Goal: Find contact information: Find contact information

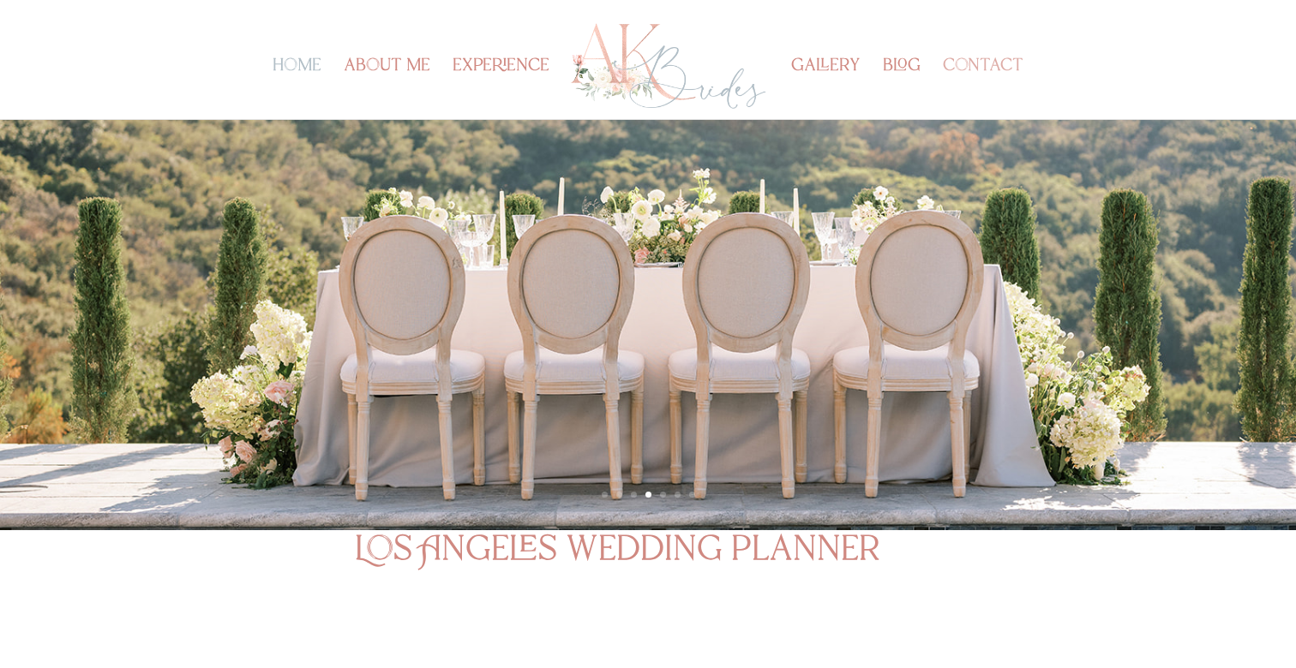
click at [971, 69] on link "contact" at bounding box center [983, 89] width 81 height 59
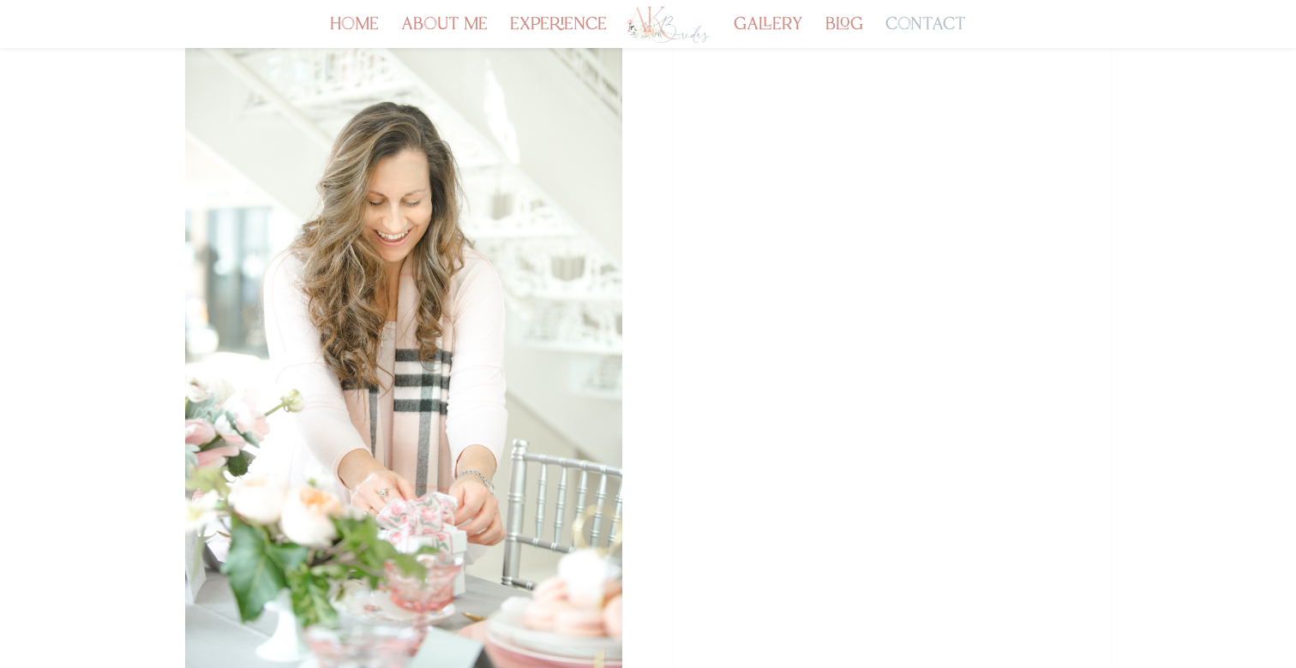
scroll to position [314, 0]
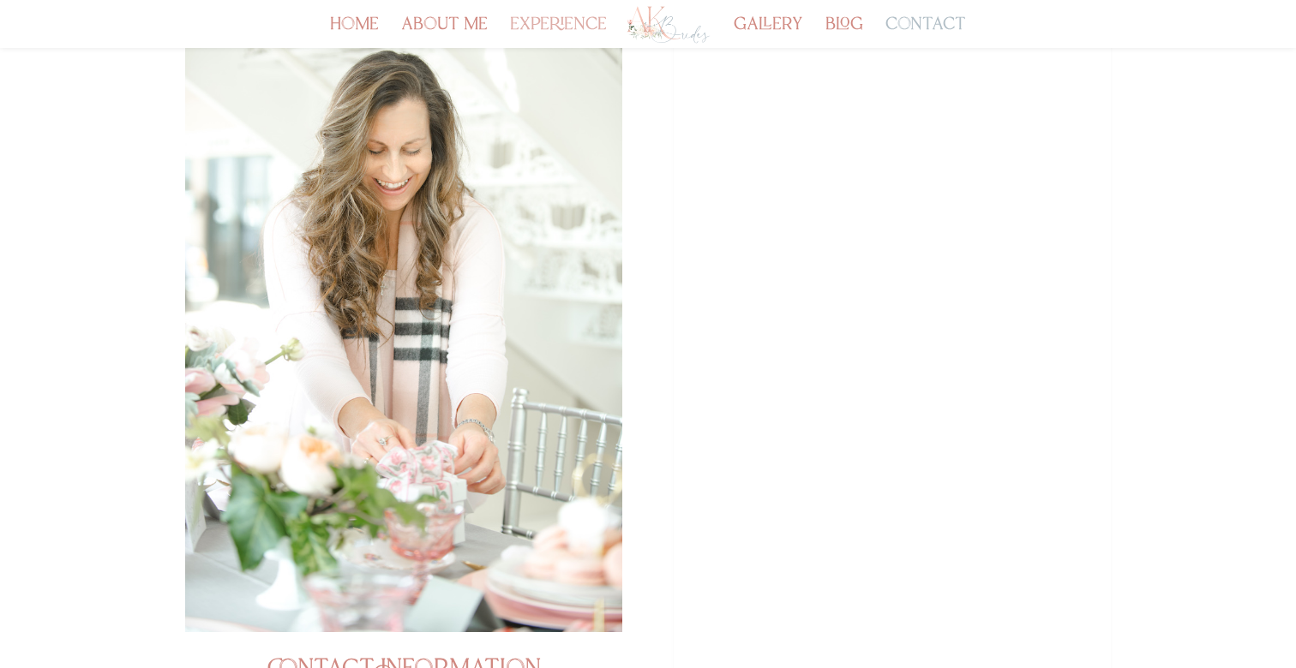
click at [552, 21] on link "experience" at bounding box center [558, 33] width 97 height 29
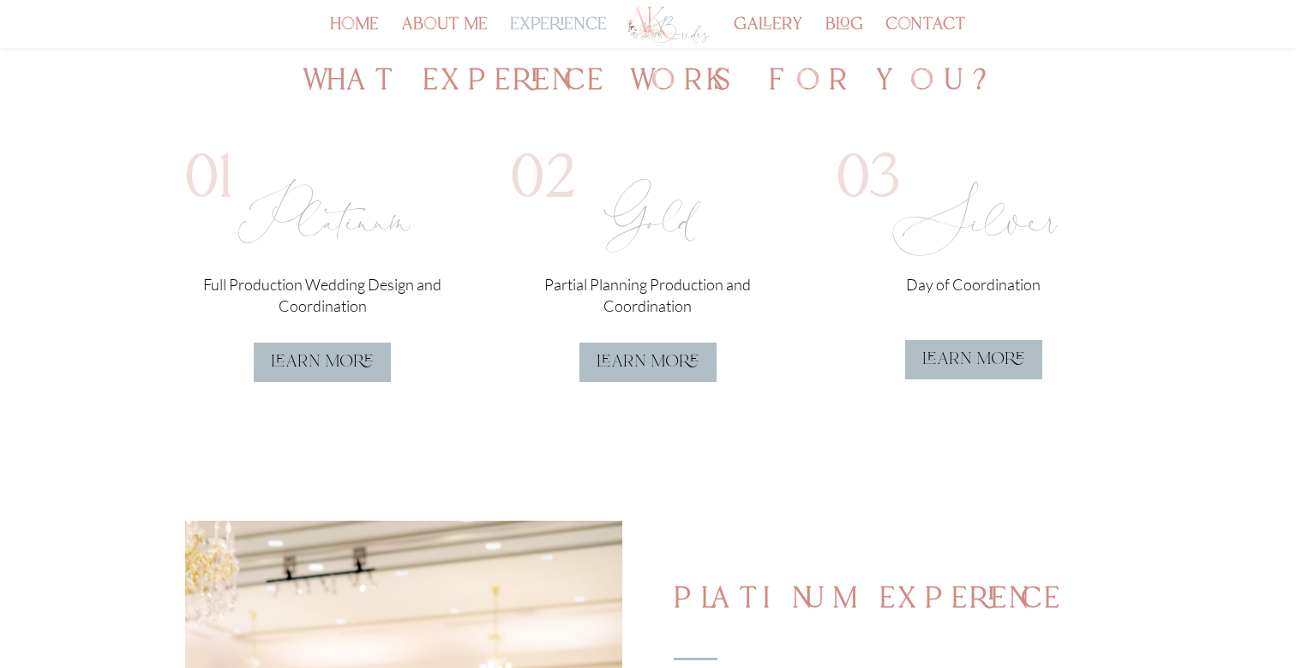
scroll to position [487, 0]
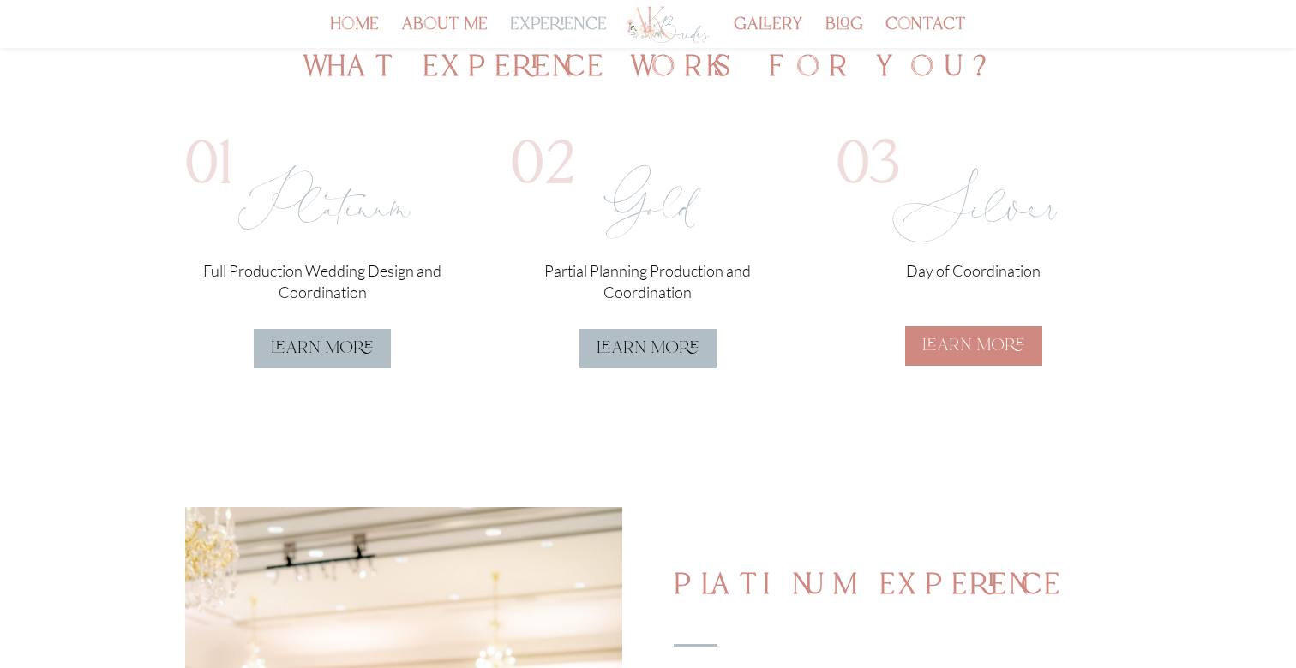
click at [982, 337] on link "learn more" at bounding box center [973, 345] width 137 height 39
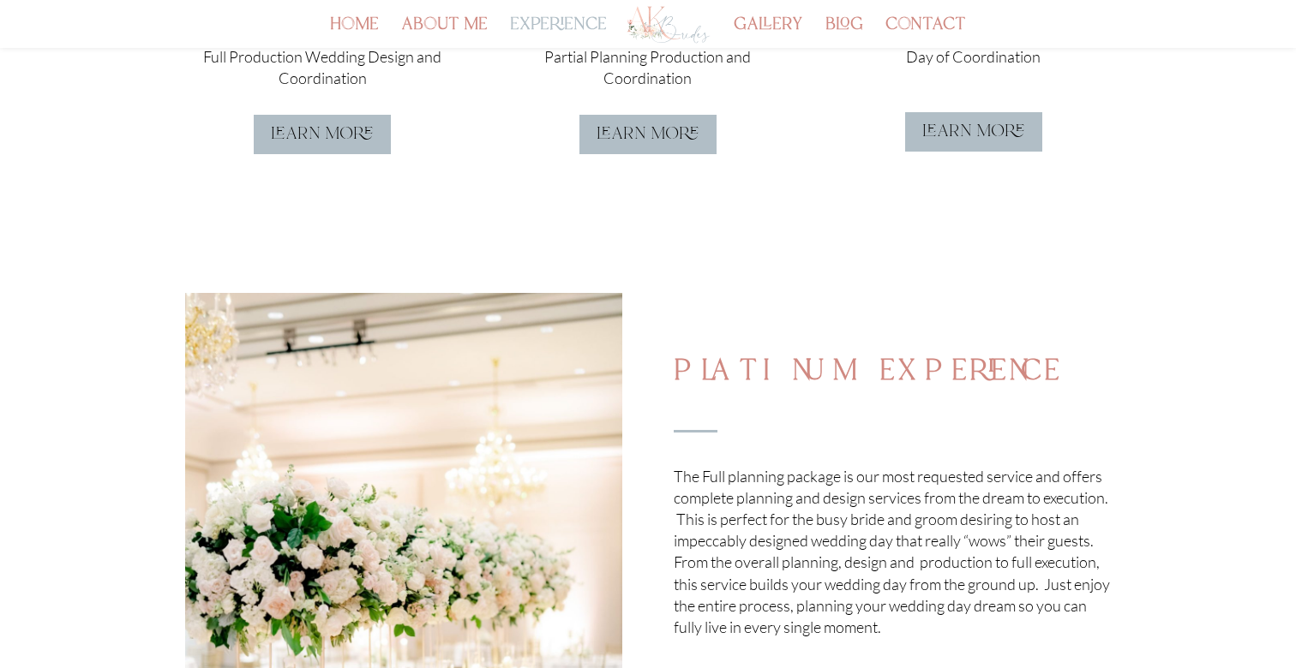
scroll to position [367, 0]
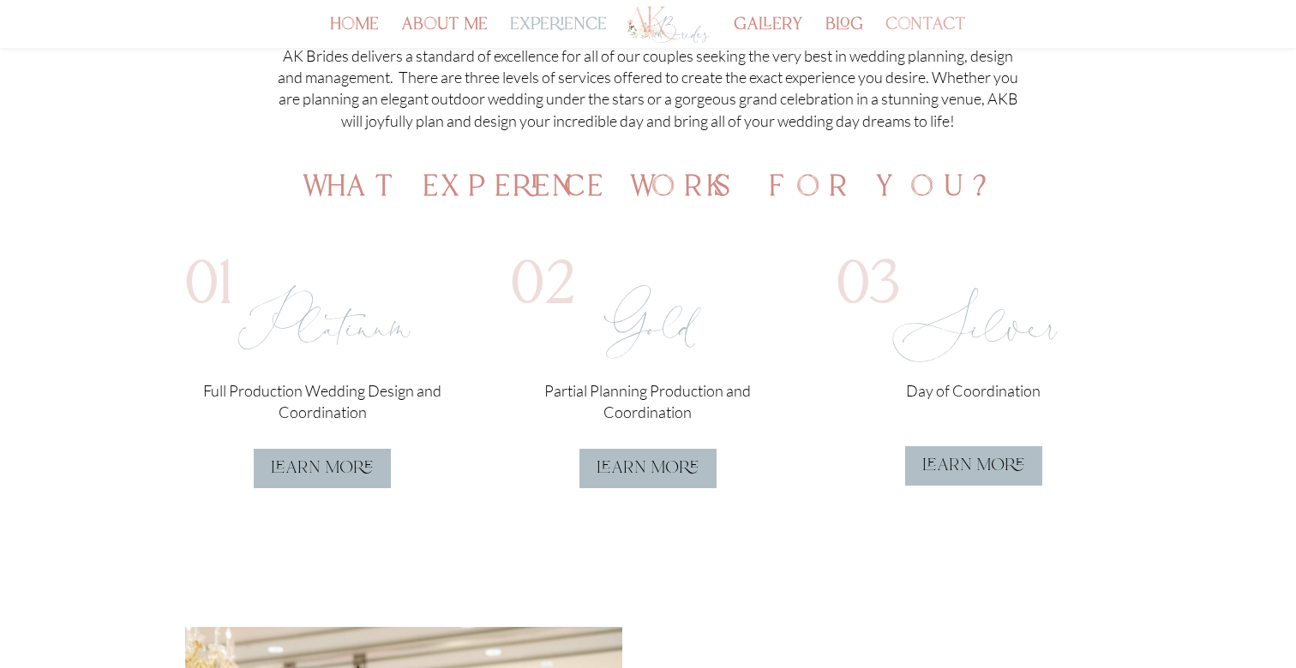
click at [943, 25] on link "contact" at bounding box center [925, 33] width 81 height 29
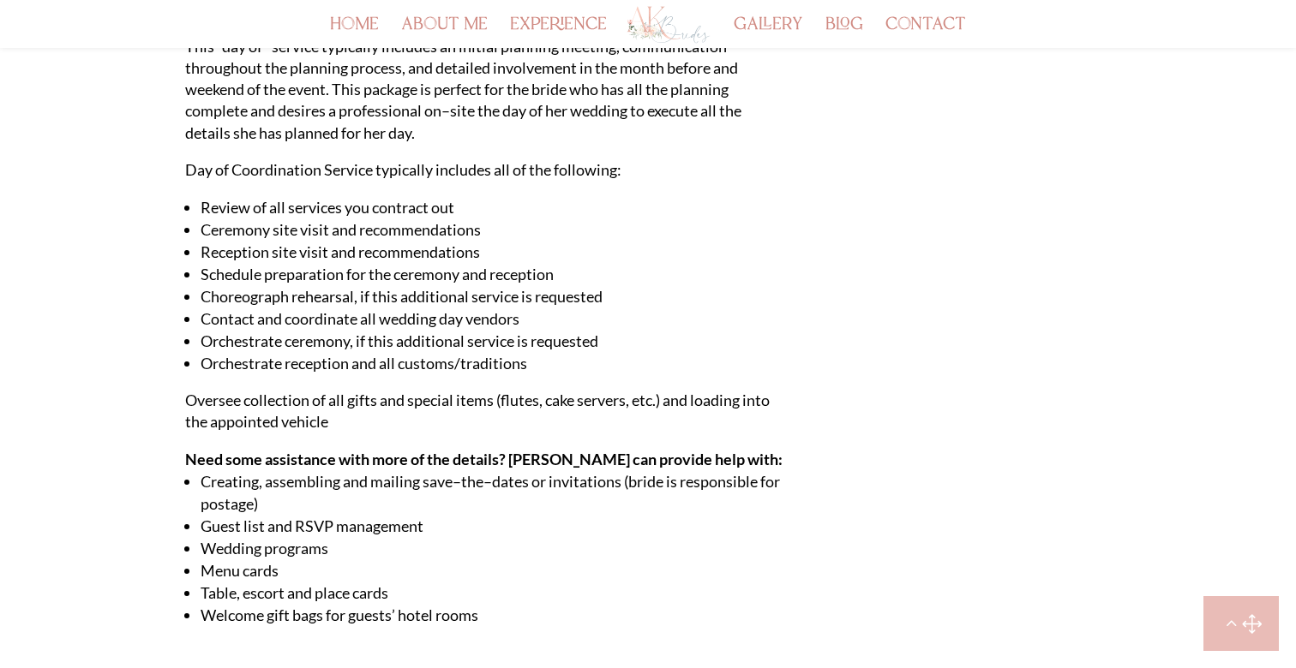
scroll to position [1123, 0]
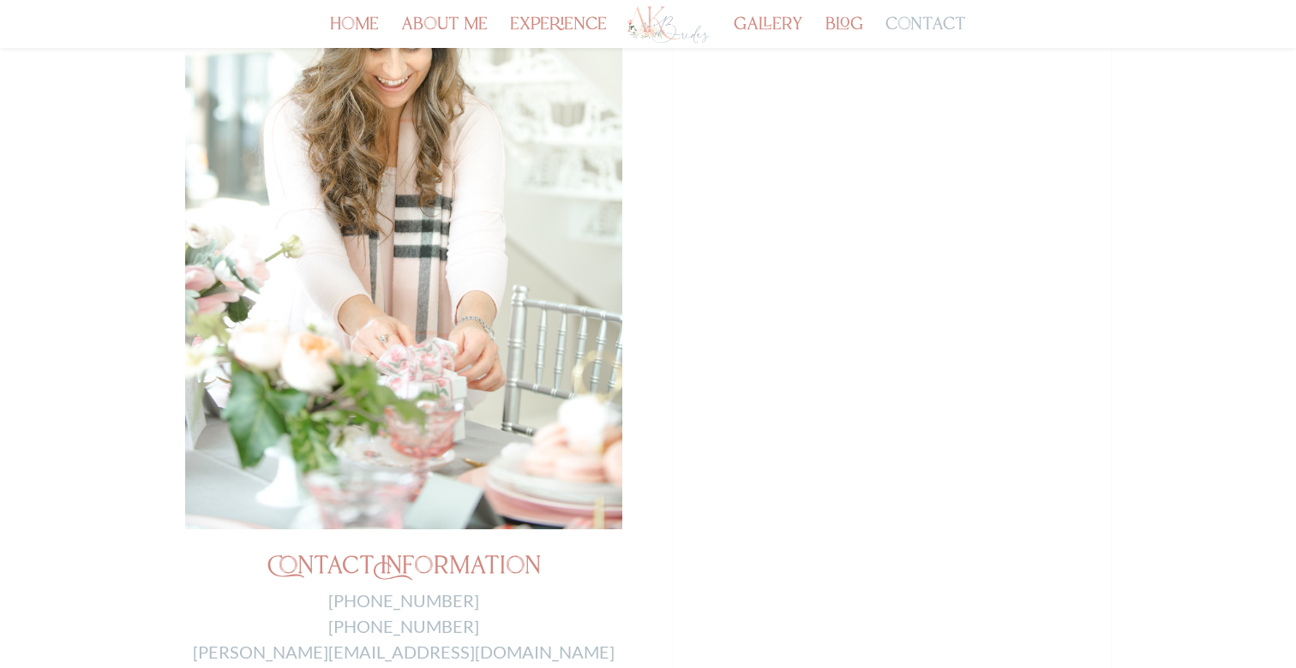
scroll to position [457, 0]
